Goal: Information Seeking & Learning: Learn about a topic

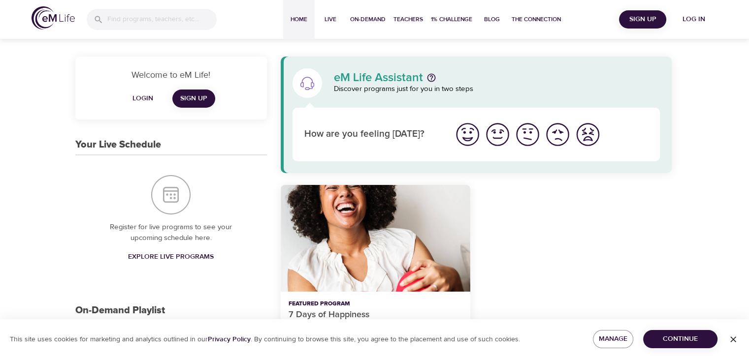
click at [144, 105] on button "Login" at bounding box center [142, 99] width 31 height 18
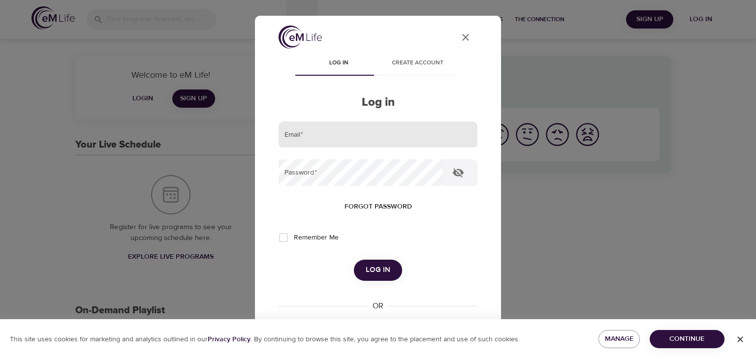
click at [346, 137] on input "email" at bounding box center [378, 135] width 199 height 27
type input "[EMAIL_ADDRESS][DOMAIN_NAME]"
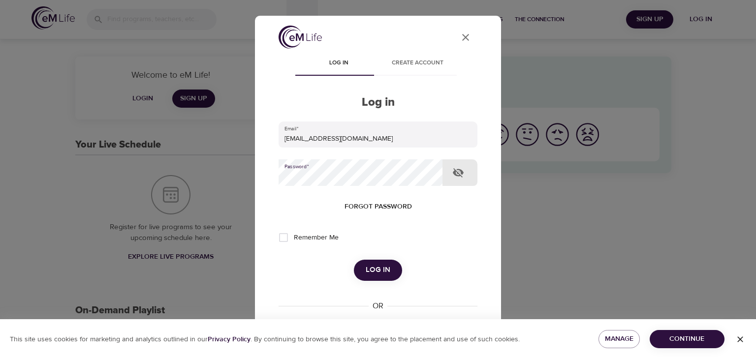
click at [396, 277] on button "Log in" at bounding box center [378, 270] width 48 height 21
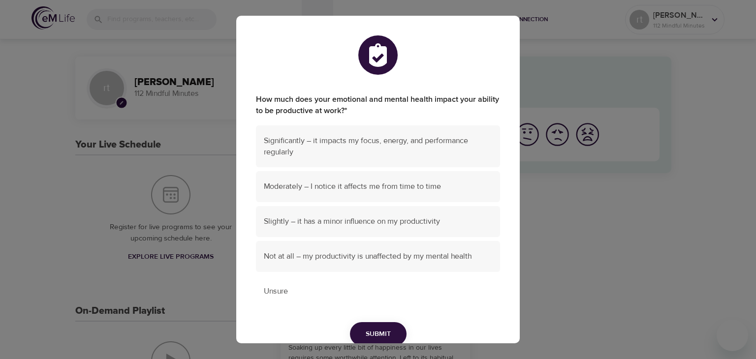
click at [294, 296] on span "Unsure" at bounding box center [378, 291] width 228 height 11
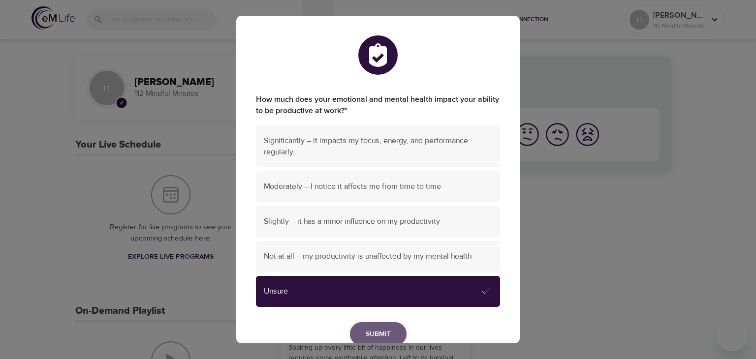
click at [373, 332] on span "Submit" at bounding box center [378, 334] width 25 height 12
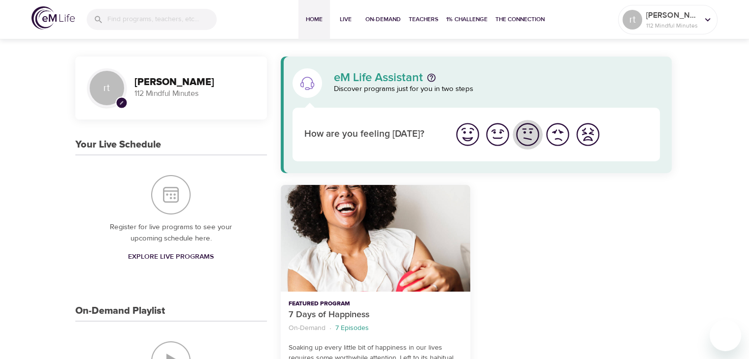
click at [535, 136] on img "I'm feeling ok" at bounding box center [527, 134] width 27 height 27
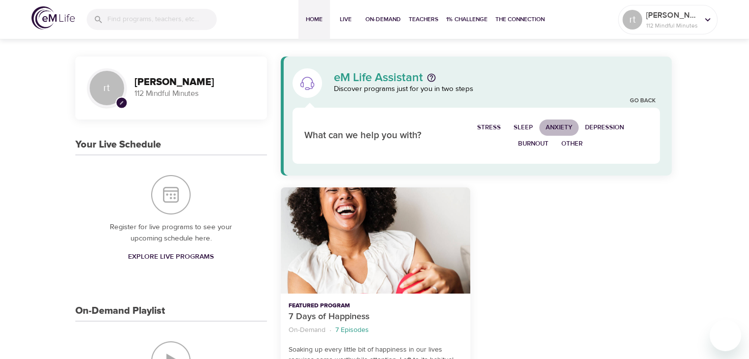
click at [555, 128] on span "Anxiety" at bounding box center [558, 127] width 27 height 11
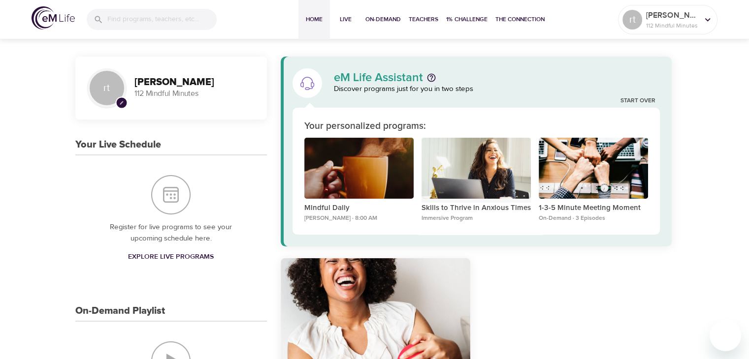
click at [476, 180] on div "Skills to Thrive in Anxious Times" at bounding box center [475, 169] width 109 height 62
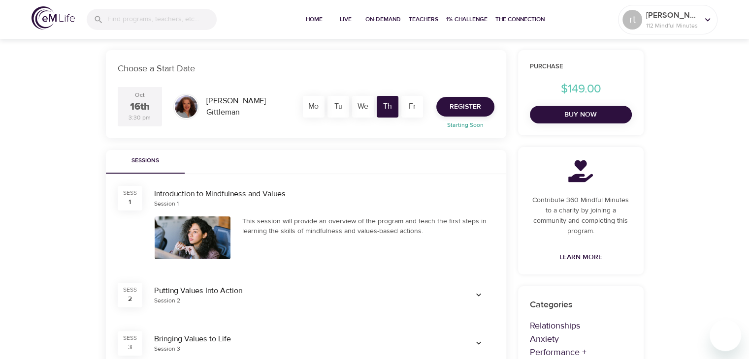
scroll to position [142, 0]
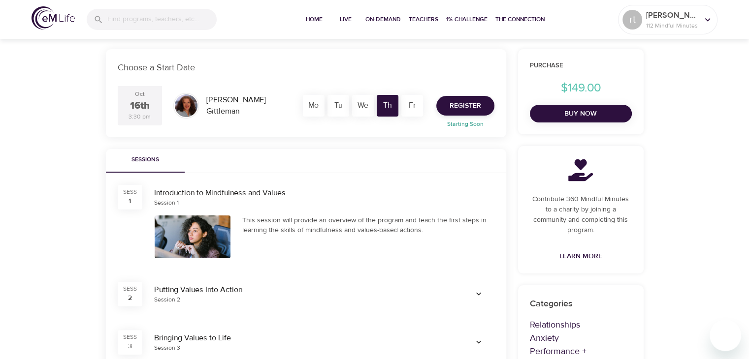
click at [273, 232] on div "This session will provide an overview of the program and teach the first steps …" at bounding box center [368, 226] width 252 height 20
click at [197, 252] on div at bounding box center [193, 237] width 76 height 43
click at [215, 199] on div "Session 1" at bounding box center [324, 203] width 340 height 8
click at [205, 234] on div at bounding box center [193, 237] width 76 height 43
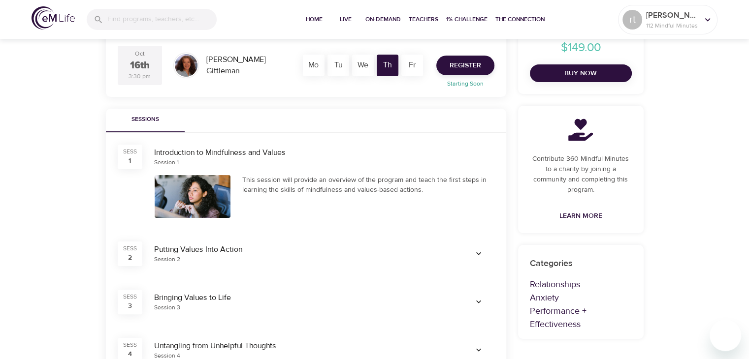
scroll to position [0, 0]
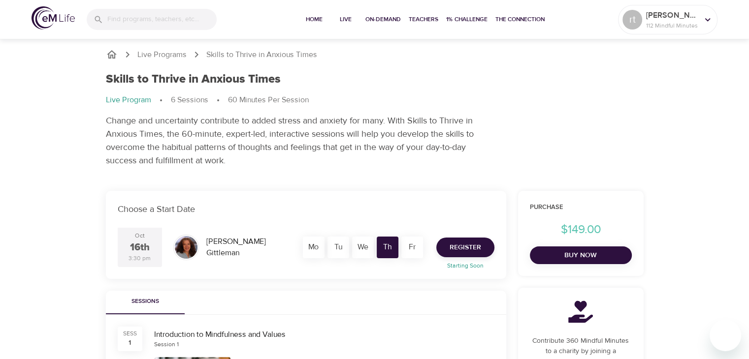
click at [569, 191] on div "Purchase $149.00 Buy Now" at bounding box center [581, 233] width 126 height 85
click at [707, 20] on icon at bounding box center [707, 19] width 11 height 11
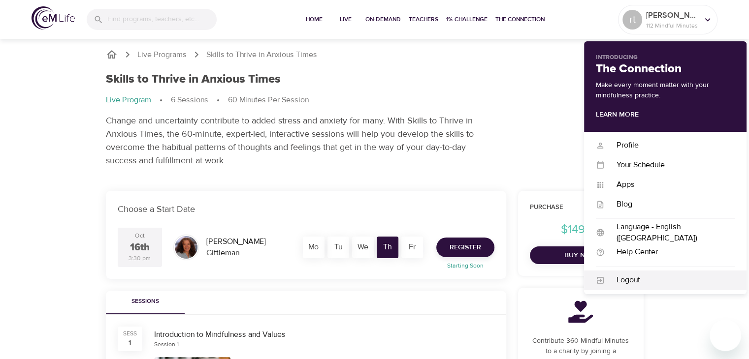
click at [649, 285] on div "Logout" at bounding box center [669, 280] width 130 height 11
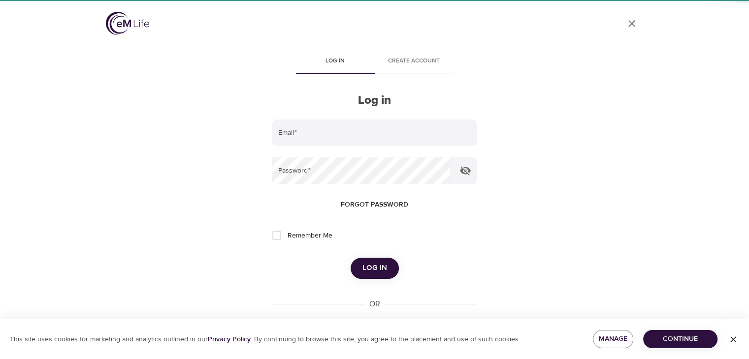
type input "[EMAIL_ADDRESS][DOMAIN_NAME]"
